Goal: Task Accomplishment & Management: Use online tool/utility

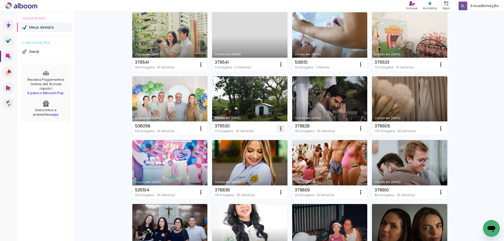
scroll to position [26, 0]
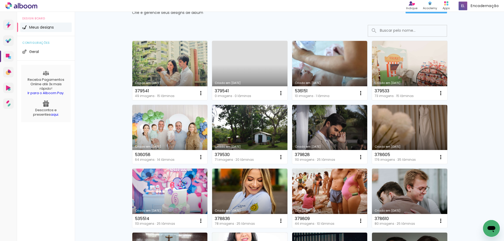
click at [410, 59] on link "Criado em [DATE]" at bounding box center [409, 70] width 75 height 59
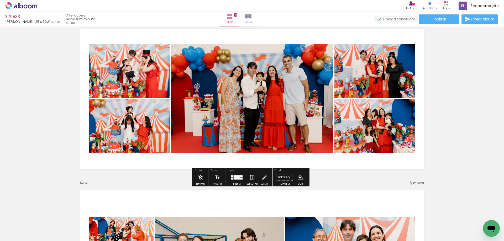
click at [252, 176] on iron-icon at bounding box center [252, 178] width 6 height 11
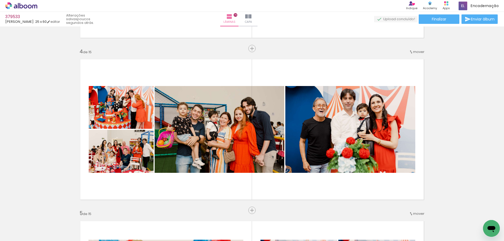
scroll to position [0, 893]
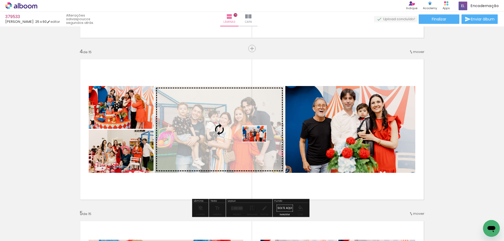
drag, startPoint x: 332, startPoint y: 226, endPoint x: 253, endPoint y: 139, distance: 117.3
click at [257, 140] on quentale-workspace at bounding box center [252, 120] width 504 height 241
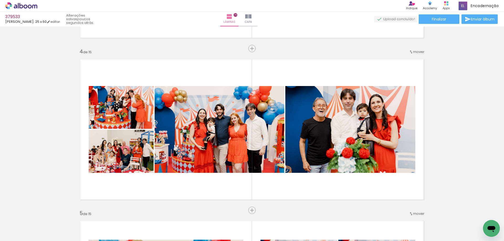
scroll to position [0, 143]
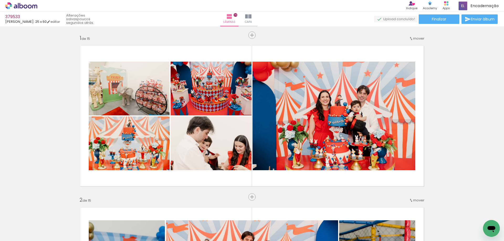
drag, startPoint x: 327, startPoint y: 102, endPoint x: 215, endPoint y: 214, distance: 158.0
click at [215, 214] on quentale-workspace at bounding box center [252, 120] width 504 height 241
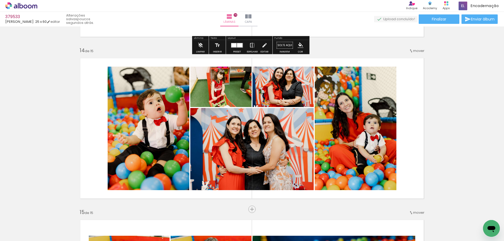
scroll to position [2100, 0]
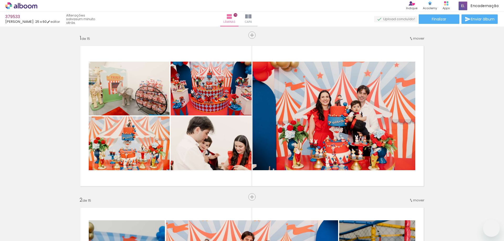
click at [163, 220] on quentale-workspace at bounding box center [252, 120] width 504 height 241
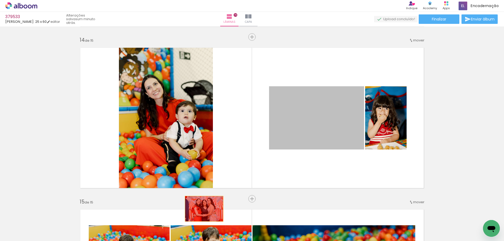
drag, startPoint x: 275, startPoint y: 115, endPoint x: 194, endPoint y: 209, distance: 124.9
click at [194, 209] on quentale-workspace at bounding box center [252, 120] width 504 height 241
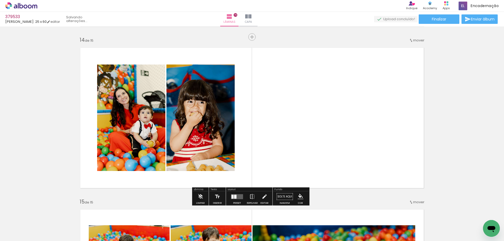
scroll to position [0, 1526]
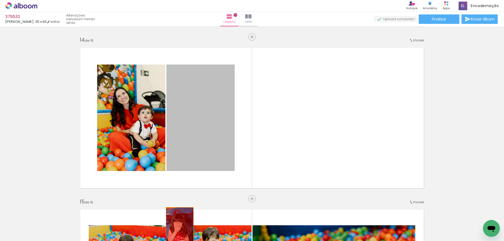
drag, startPoint x: 177, startPoint y: 119, endPoint x: 178, endPoint y: 229, distance: 110.0
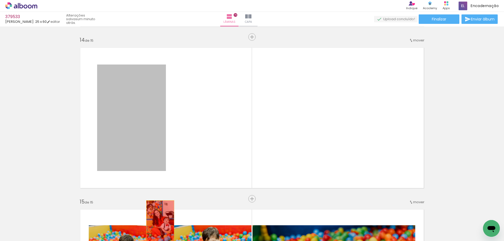
drag, startPoint x: 153, startPoint y: 136, endPoint x: 158, endPoint y: 222, distance: 86.5
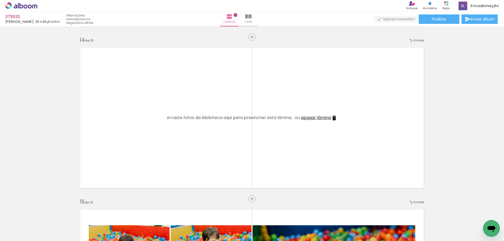
scroll to position [0, 1210]
drag, startPoint x: 317, startPoint y: 226, endPoint x: 300, endPoint y: 112, distance: 114.7
click at [300, 114] on quentale-workspace at bounding box center [252, 120] width 504 height 241
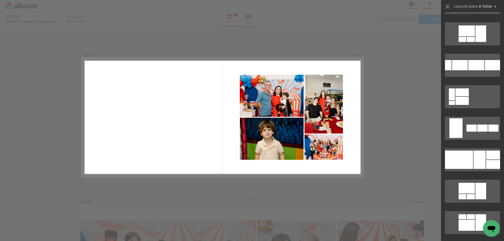
scroll to position [394, 0]
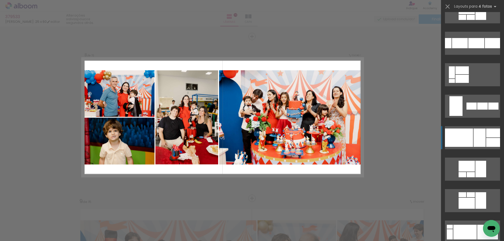
click at [476, 141] on div at bounding box center [480, 138] width 12 height 18
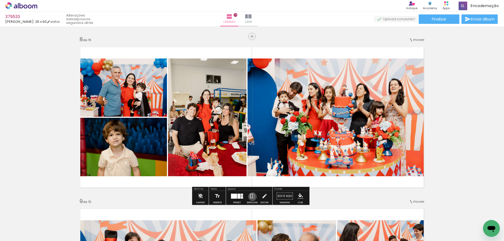
click at [251, 197] on iron-icon at bounding box center [252, 196] width 6 height 11
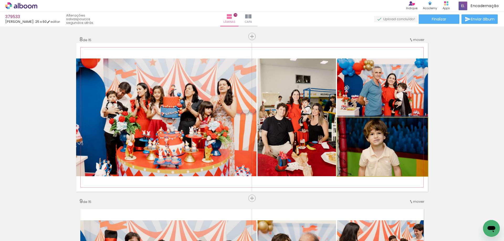
drag, startPoint x: 375, startPoint y: 148, endPoint x: 383, endPoint y: 80, distance: 67.9
click at [0, 0] on slot at bounding box center [0, 0] width 0 height 0
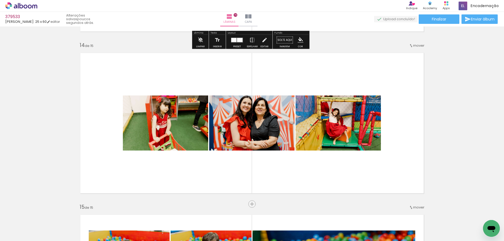
scroll to position [2104, 0]
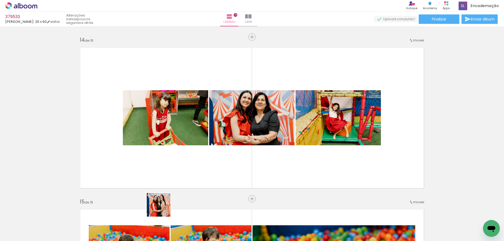
drag, startPoint x: 157, startPoint y: 226, endPoint x: 177, endPoint y: 129, distance: 99.0
click at [184, 110] on quentale-workspace at bounding box center [252, 120] width 504 height 241
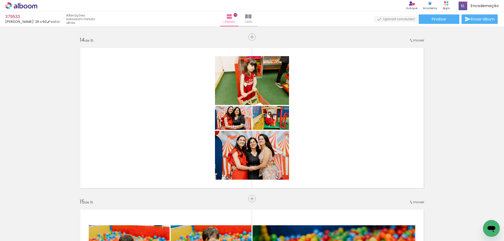
drag, startPoint x: 305, startPoint y: 228, endPoint x: 334, endPoint y: 94, distance: 137.6
click at [338, 98] on quentale-workspace at bounding box center [252, 120] width 504 height 241
